Goal: Task Accomplishment & Management: Manage account settings

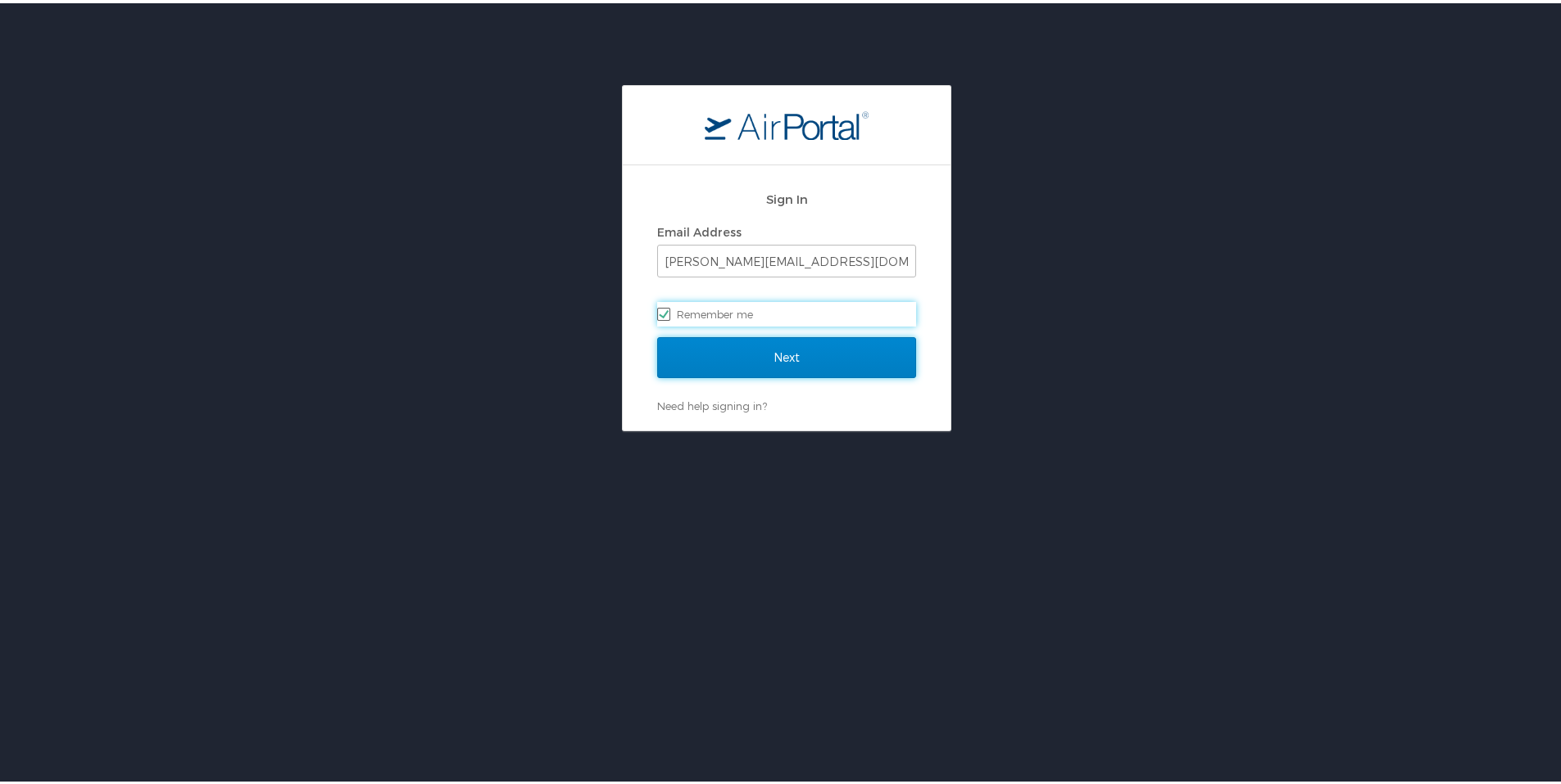
click at [751, 351] on input "Next" at bounding box center [786, 355] width 259 height 41
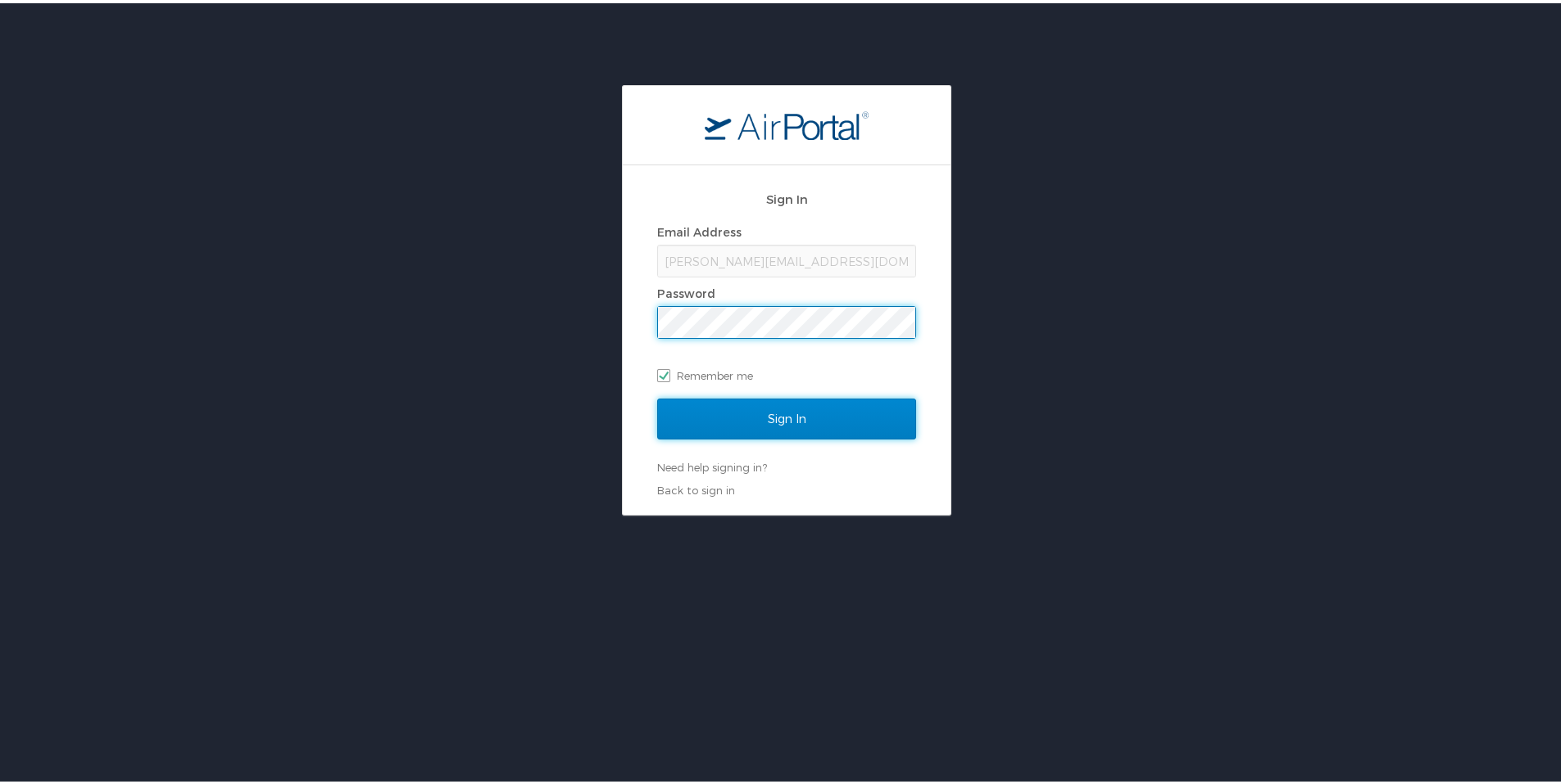
click at [765, 417] on input "Sign In" at bounding box center [786, 416] width 259 height 41
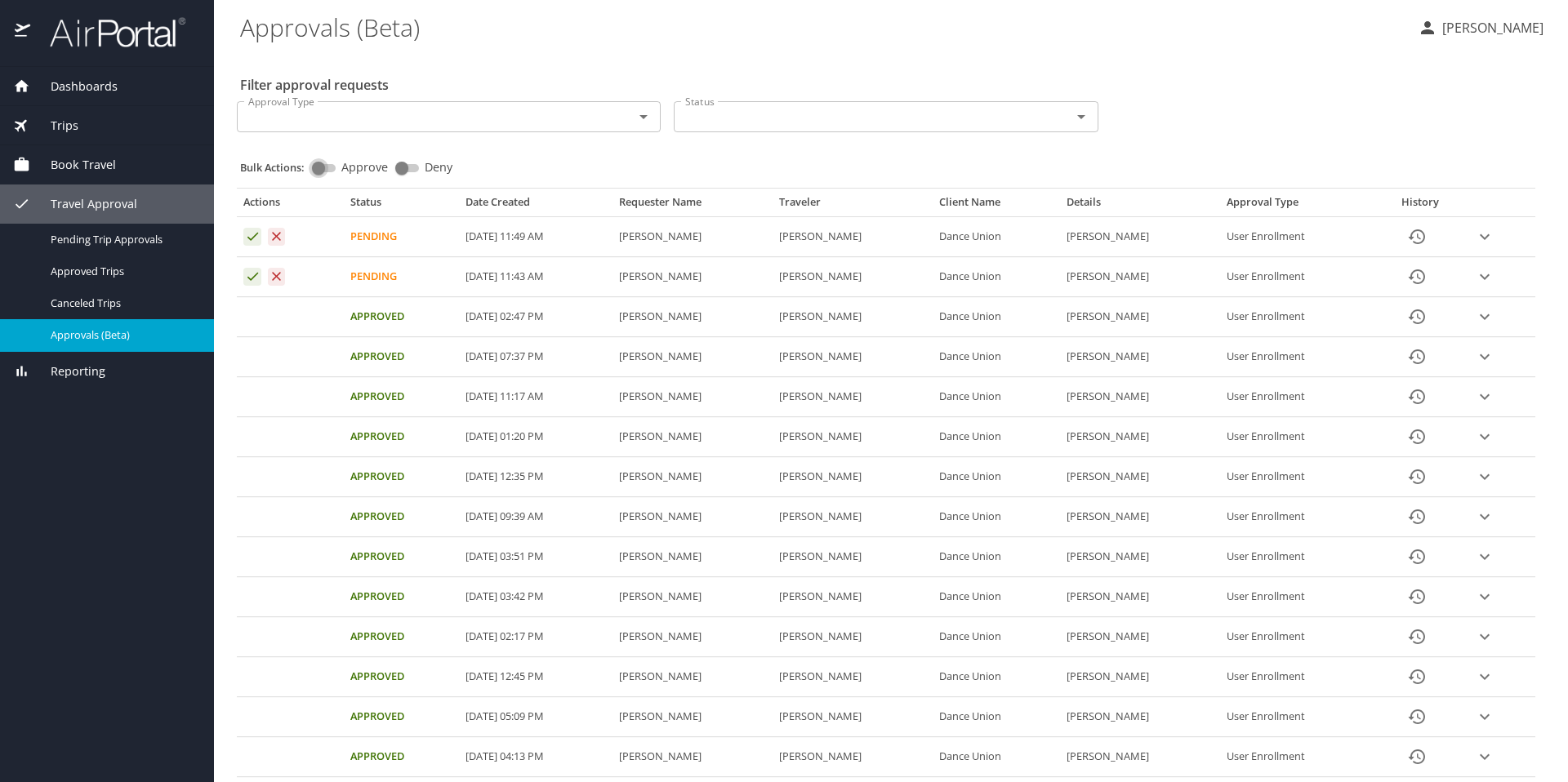
click at [321, 165] on input "Approve" at bounding box center [318, 168] width 58 height 20
checkbox input "true"
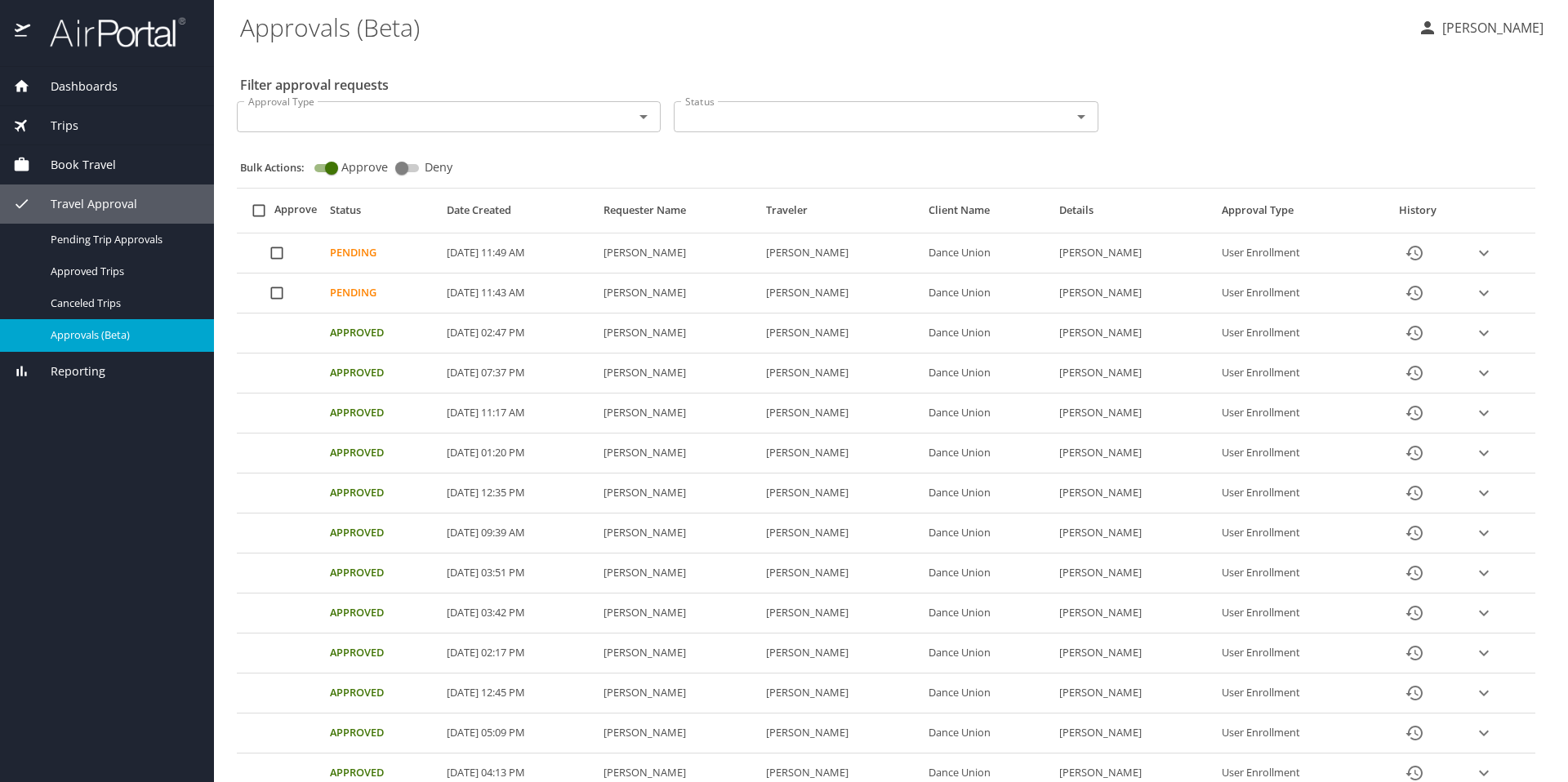
click at [286, 251] on input "Approval table" at bounding box center [277, 254] width 31 height 31
click at [271, 303] on input "Approval table" at bounding box center [277, 293] width 31 height 31
checkbox input "true"
click at [885, 737] on span "Bulk Approve" at bounding box center [880, 731] width 94 height 21
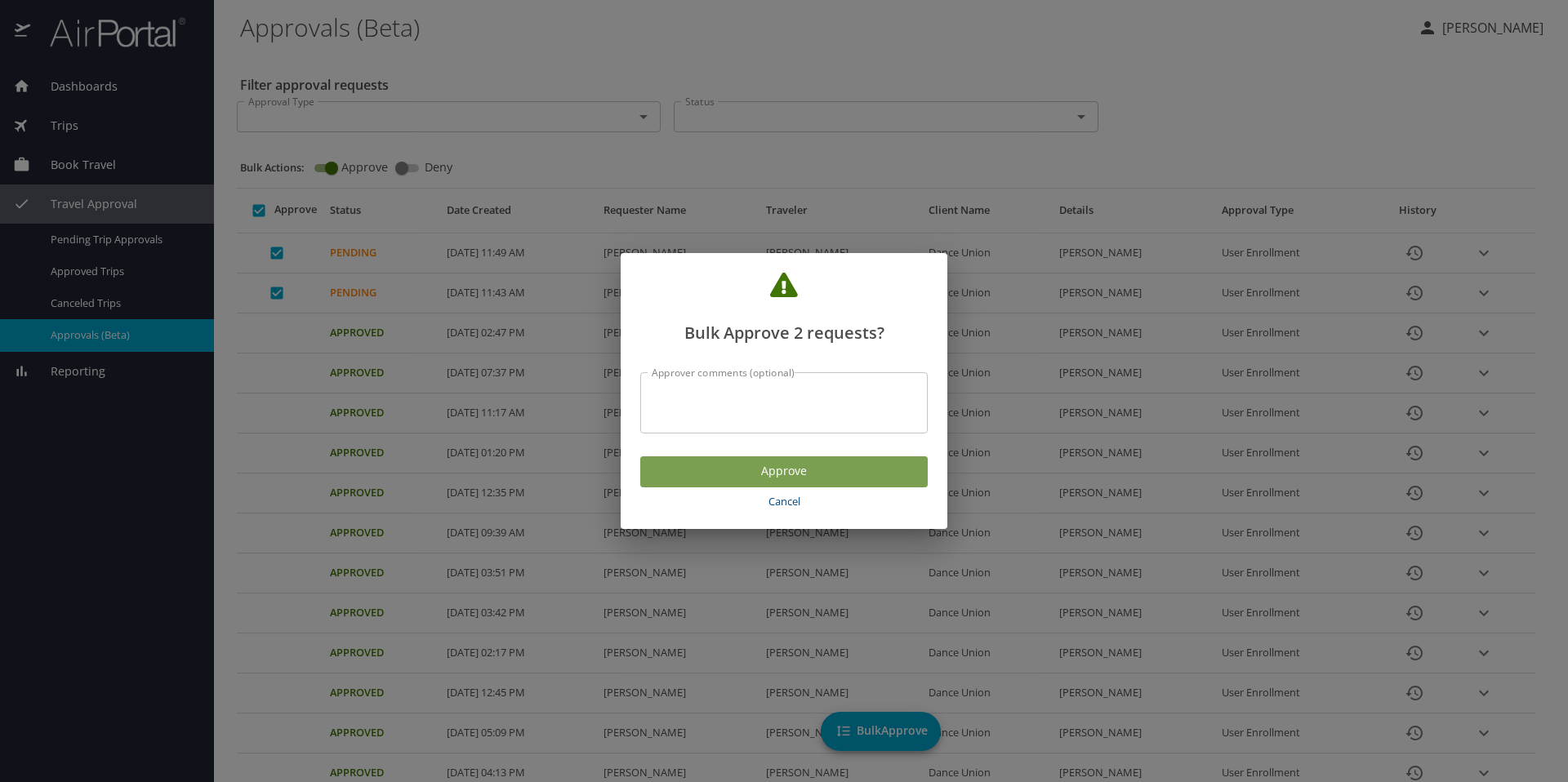
click at [789, 476] on span "Approve" at bounding box center [784, 472] width 261 height 21
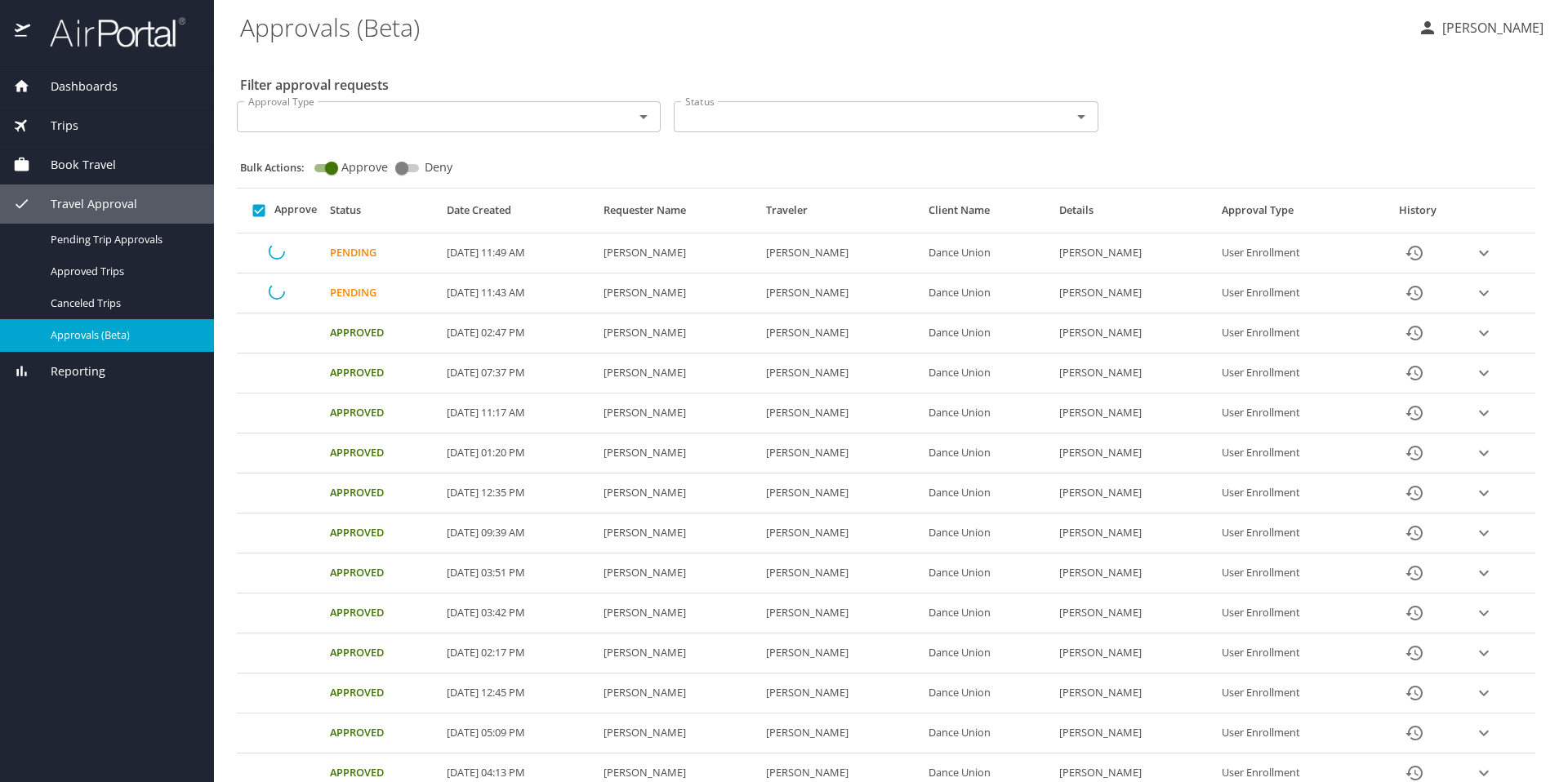
checkbox input "false"
